Goal: Task Accomplishment & Management: Manage account settings

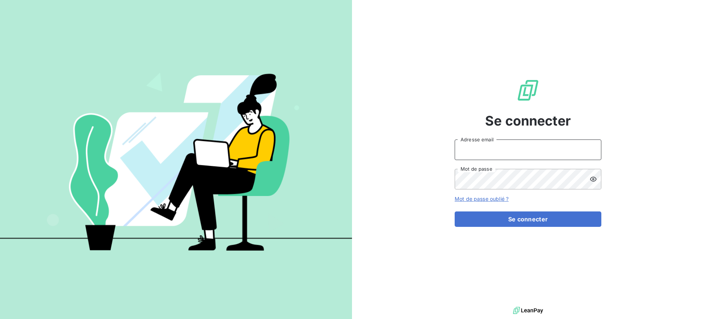
type input "[EMAIL_ADDRESS][DOMAIN_NAME]"
click at [495, 209] on form "[EMAIL_ADDRESS][DOMAIN_NAME] Adresse email Mot de passe Mot de passe oublié ? S…" at bounding box center [528, 182] width 147 height 87
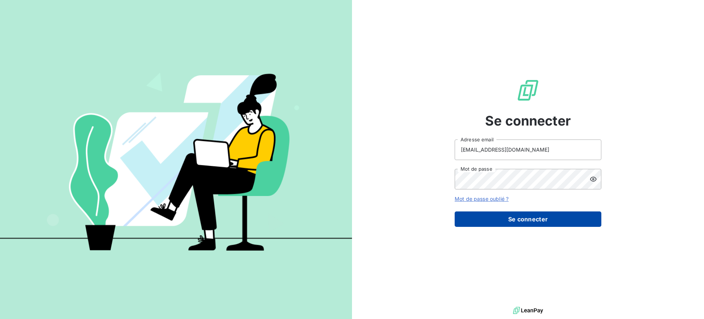
click at [495, 219] on button "Se connecter" at bounding box center [528, 218] width 147 height 15
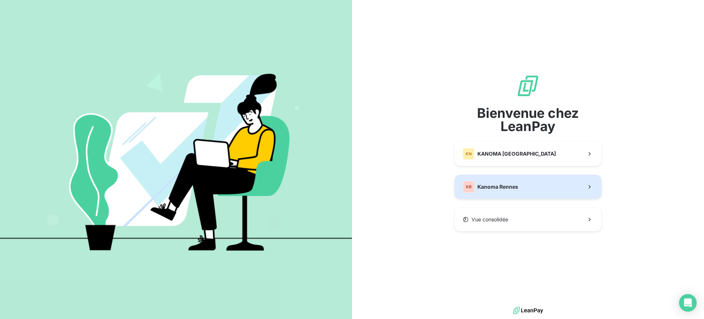
click at [496, 186] on span "Kanoma Rennes" at bounding box center [497, 186] width 41 height 7
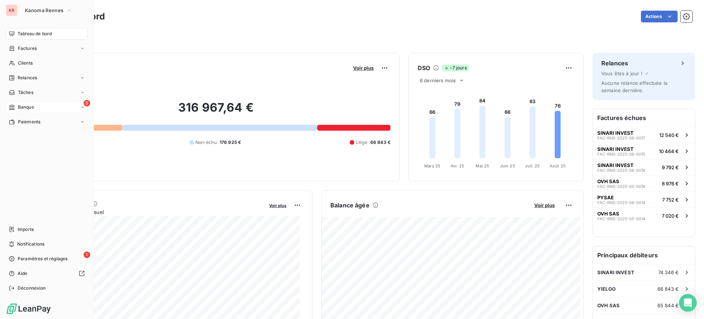
click at [21, 106] on span "Banque" at bounding box center [26, 107] width 16 height 7
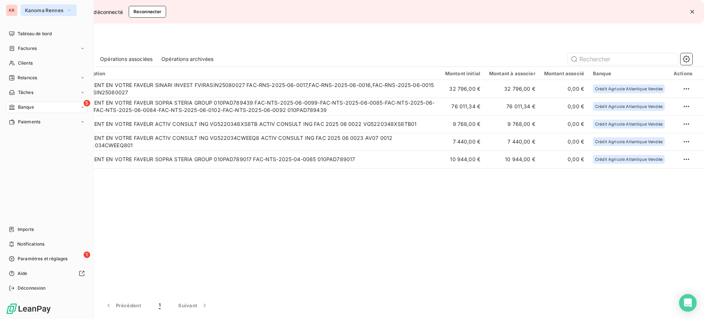
click at [26, 12] on span "Kanoma Rennes" at bounding box center [44, 10] width 39 height 6
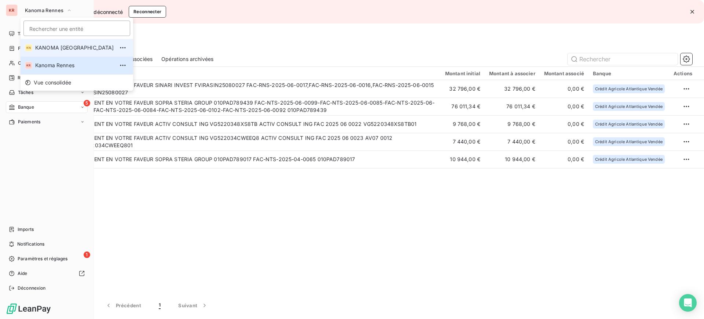
click at [40, 47] on span "KANOMA [GEOGRAPHIC_DATA]" at bounding box center [74, 47] width 79 height 7
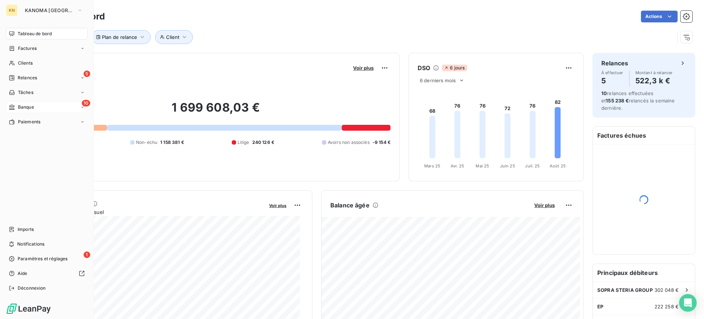
click at [16, 107] on div "Banque" at bounding box center [21, 107] width 25 height 7
